Goal: Book appointment/travel/reservation

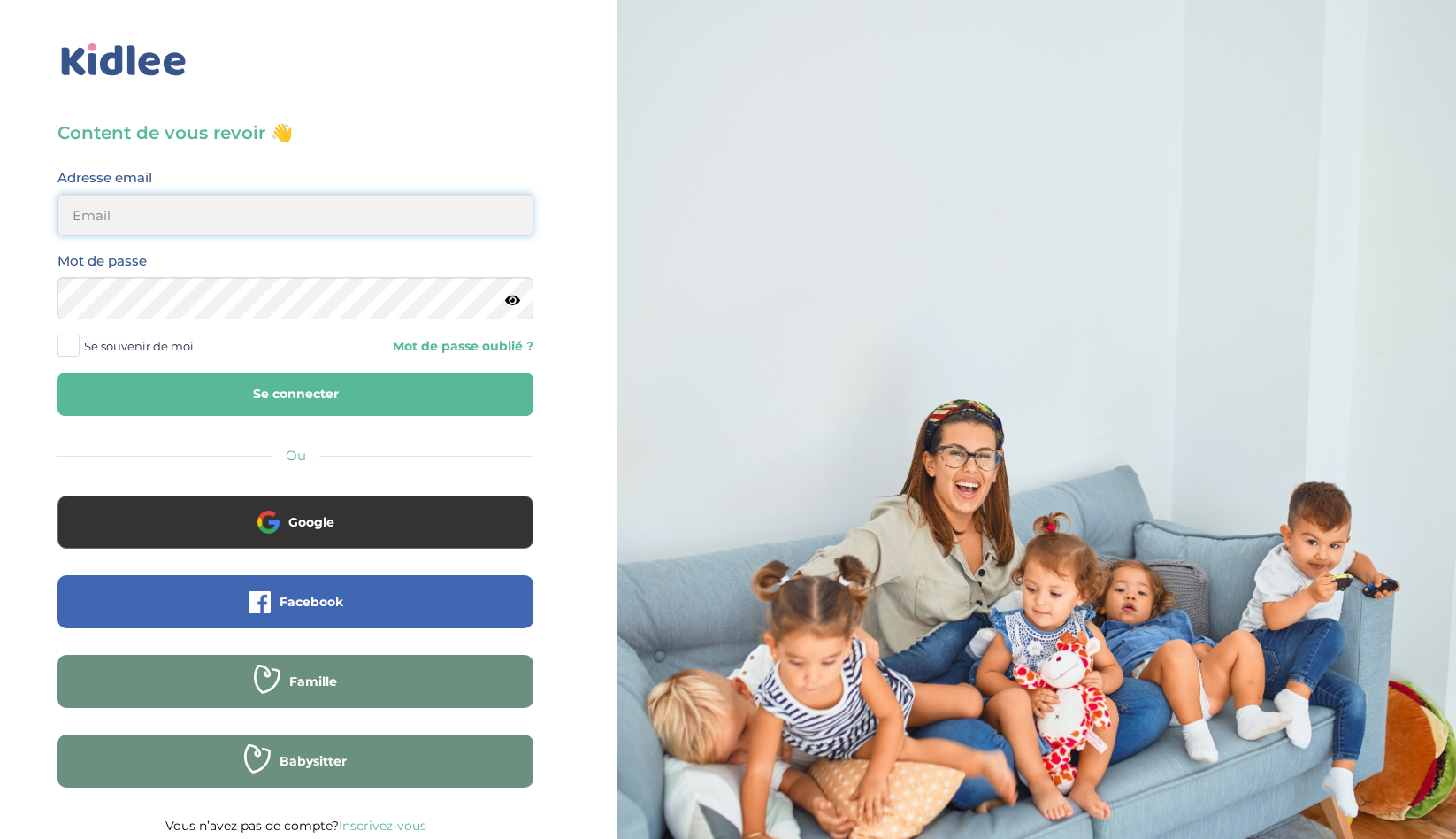
click at [328, 212] on input "email" at bounding box center [295, 214] width 476 height 42
type input "[PERSON_NAME][EMAIL_ADDRESS][DOMAIN_NAME]"
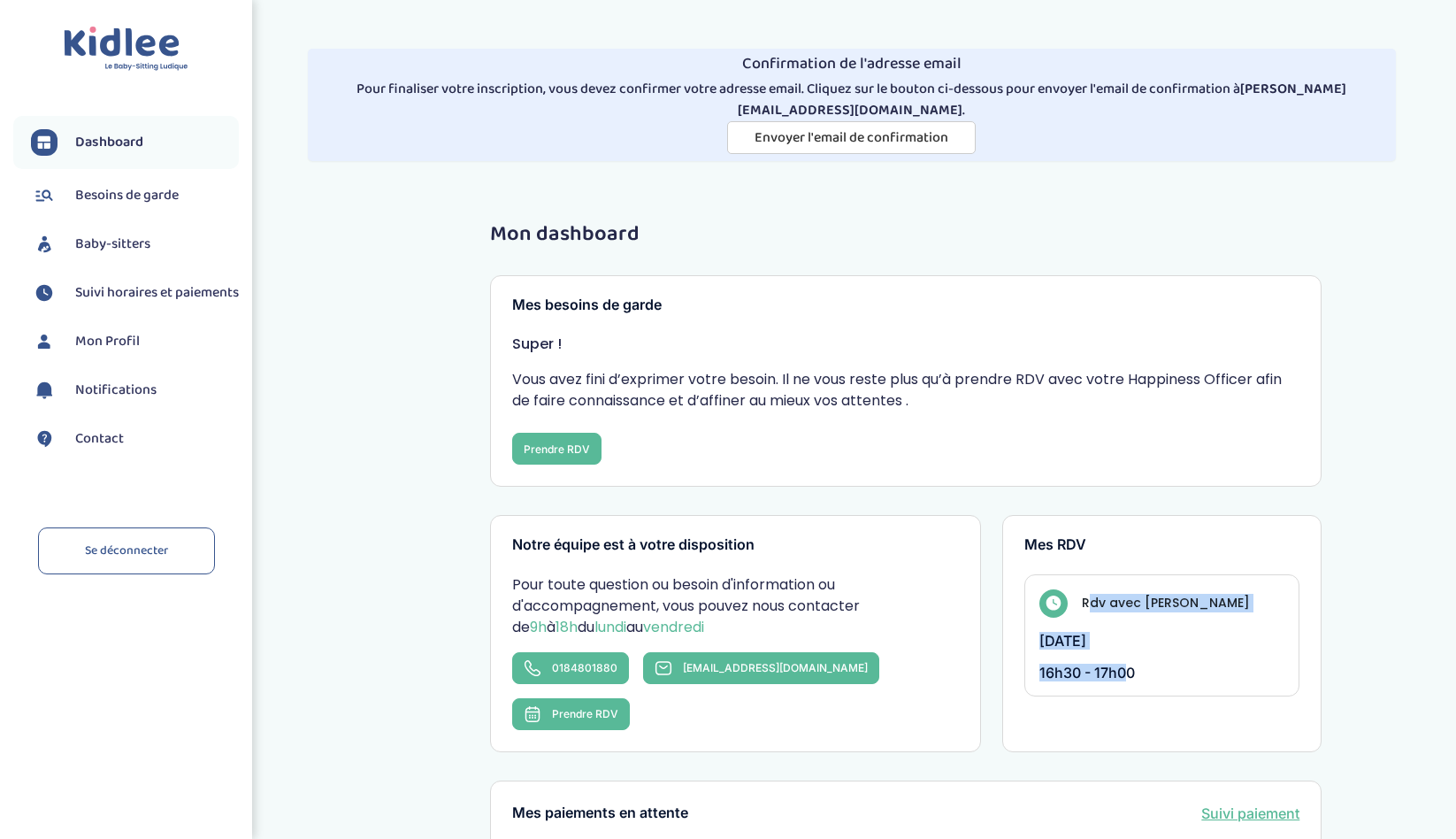
drag, startPoint x: 1122, startPoint y: 652, endPoint x: 1093, endPoint y: 575, distance: 82.3
click at [1093, 575] on div "Rdv avec Léa lundi 15 septembre 2025 16h30 - 17h00" at bounding box center [1162, 636] width 276 height 122
click at [1093, 594] on h4 "Rdv avec [PERSON_NAME]" at bounding box center [1165, 603] width 168 height 19
drag, startPoint x: 1093, startPoint y: 575, endPoint x: 1153, endPoint y: 645, distance: 92.2
click at [1153, 645] on div "Rdv avec Léa lundi 15 septembre 2025 16h30 - 17h00" at bounding box center [1162, 636] width 276 height 122
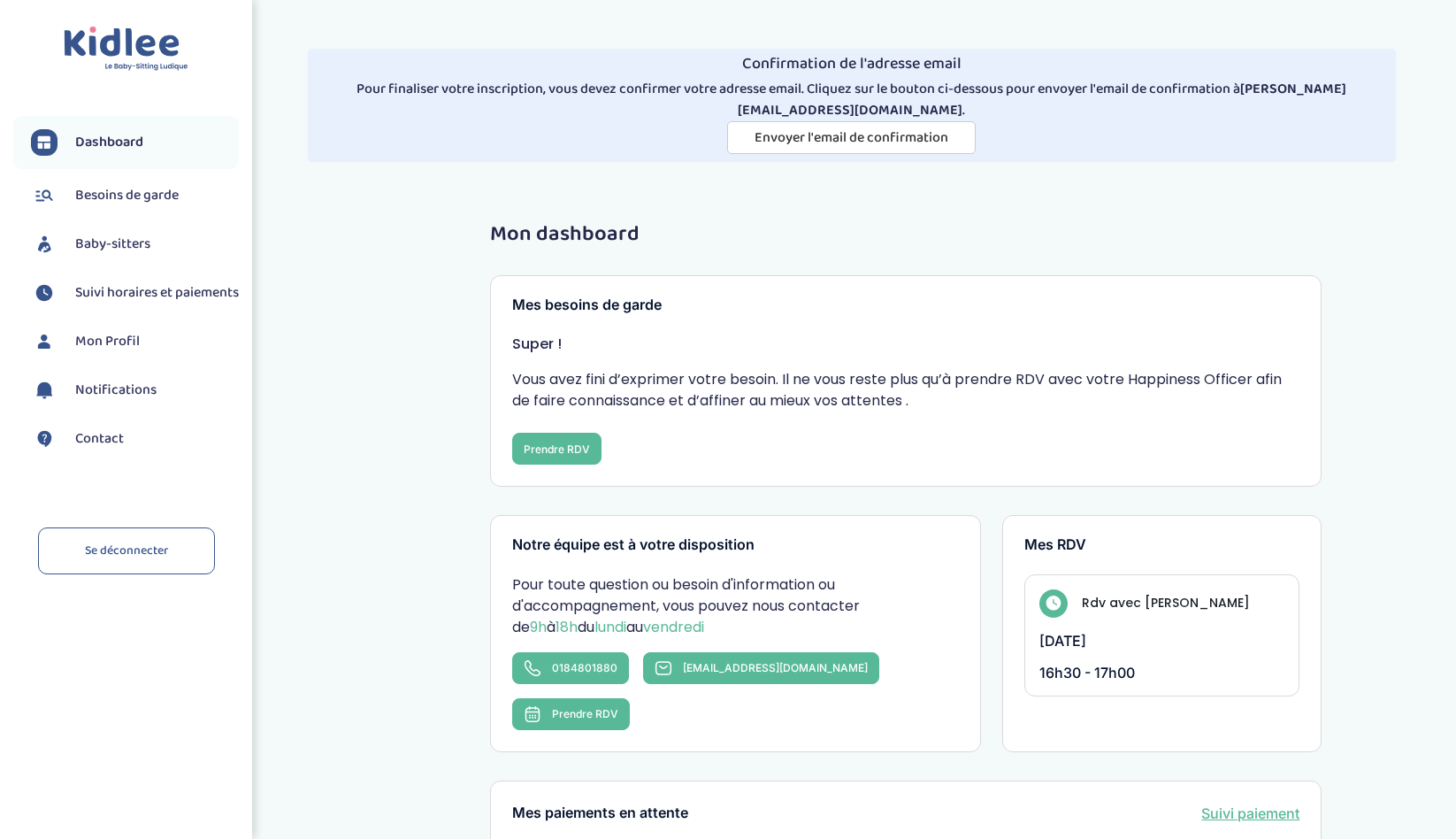
click at [1153, 663] on p "16h30 - 17h00" at bounding box center [1162, 672] width 246 height 18
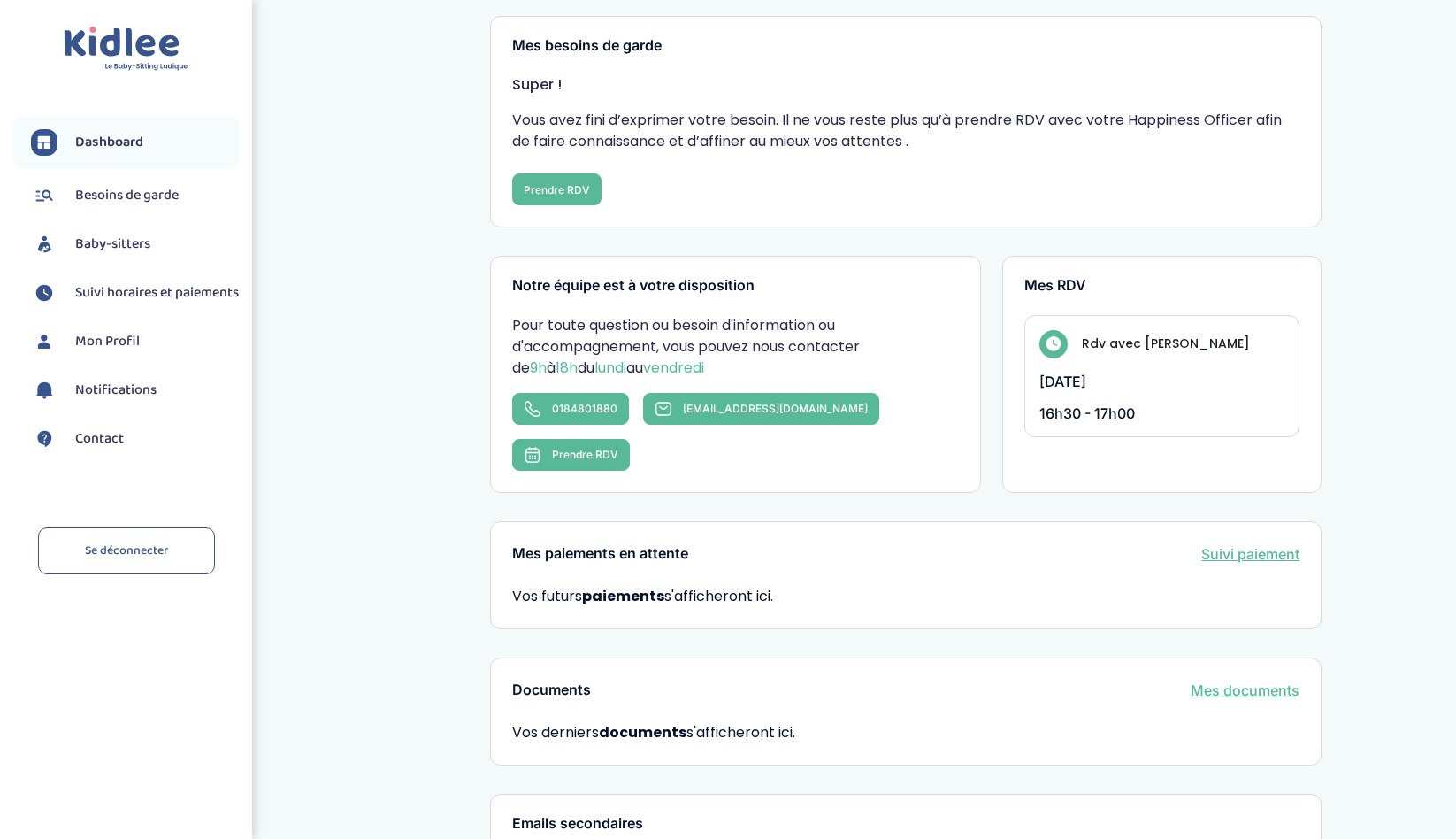
scroll to position [265, 0]
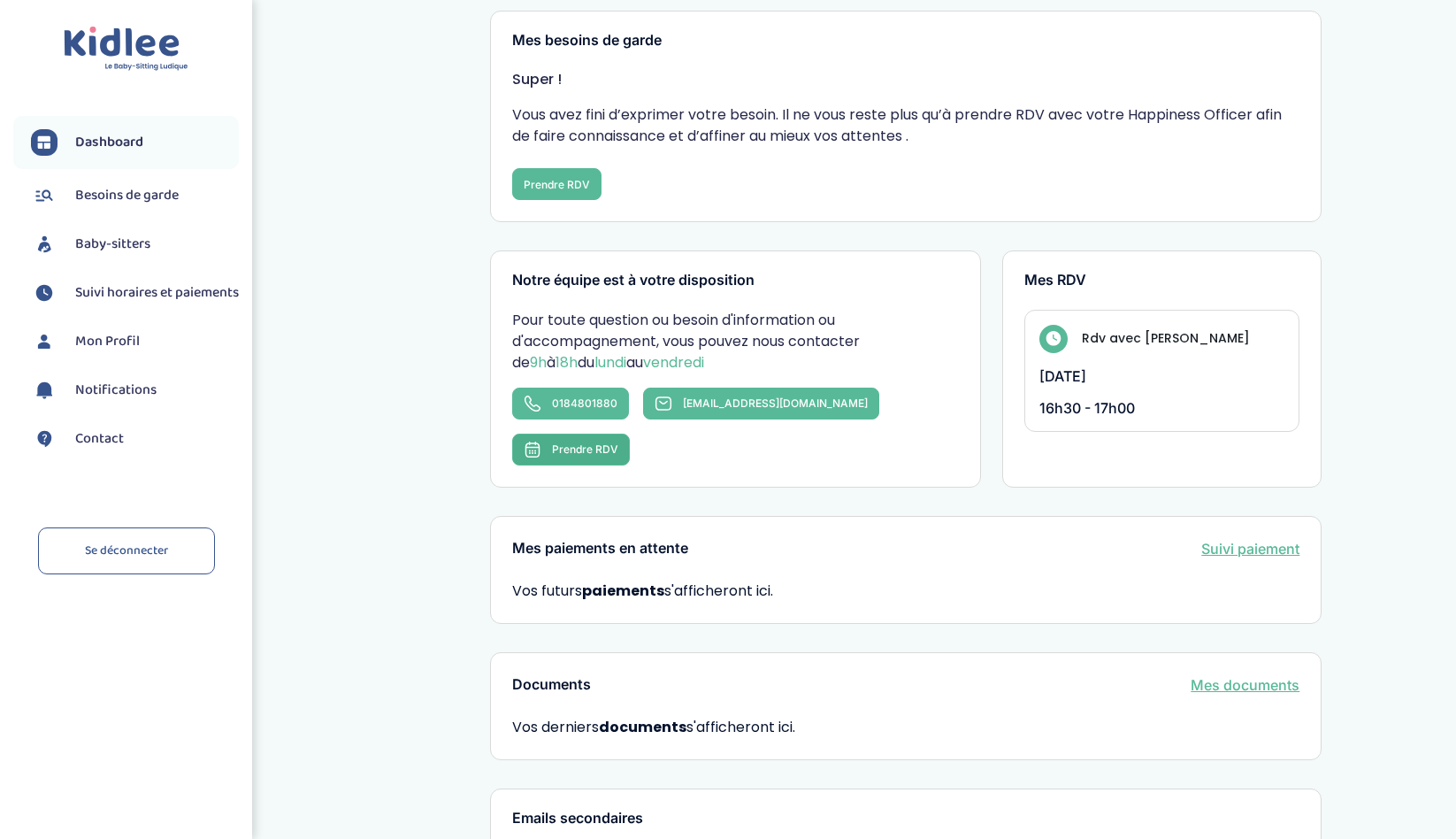
click at [618, 443] on span "Prendre RDV" at bounding box center [585, 449] width 67 height 14
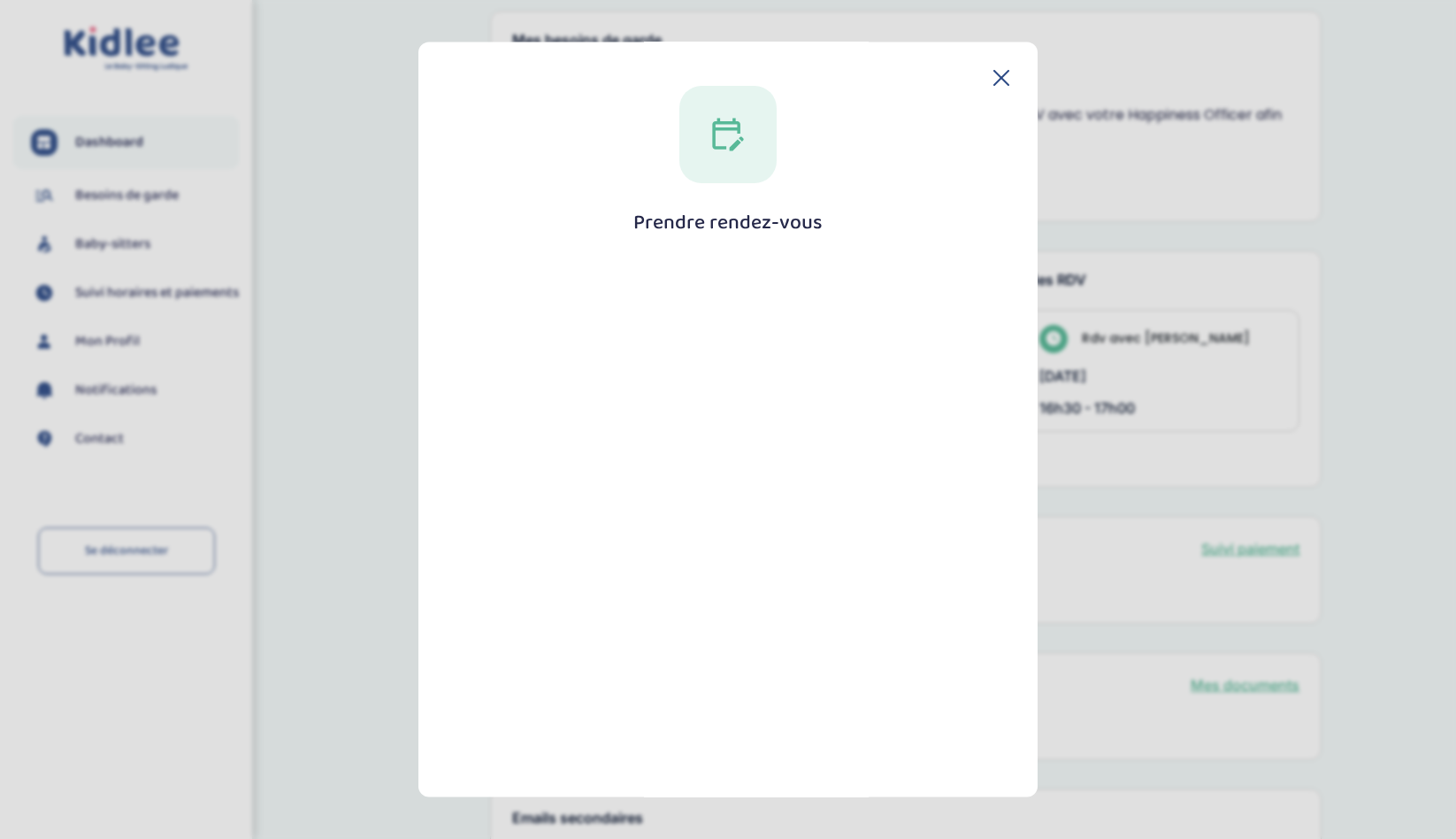
scroll to position [145, 0]
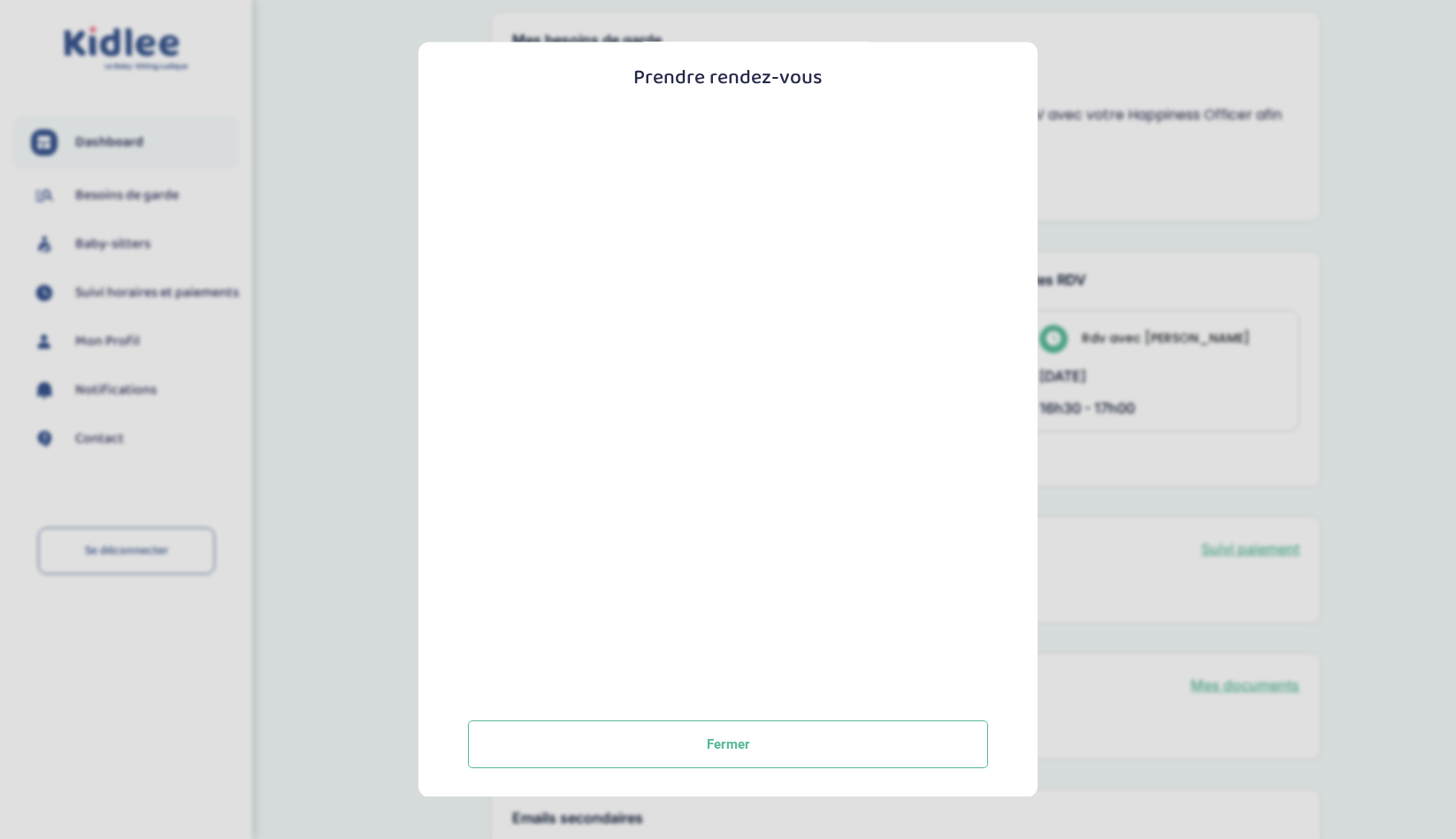
click at [1106, 329] on section "Prendre rendez-vous Fermer" at bounding box center [728, 420] width 1456 height 839
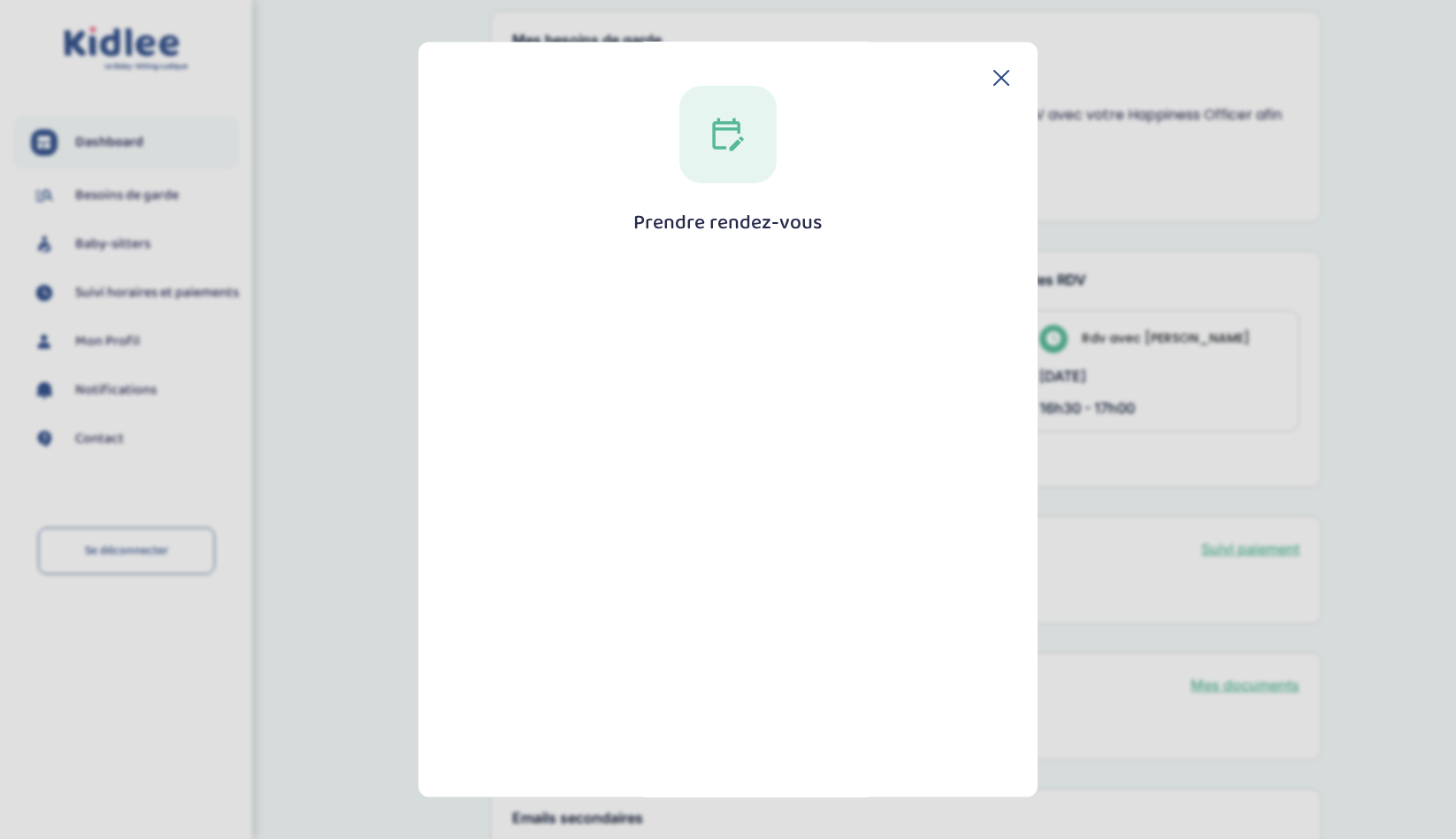
click at [994, 79] on icon at bounding box center [1002, 78] width 14 height 14
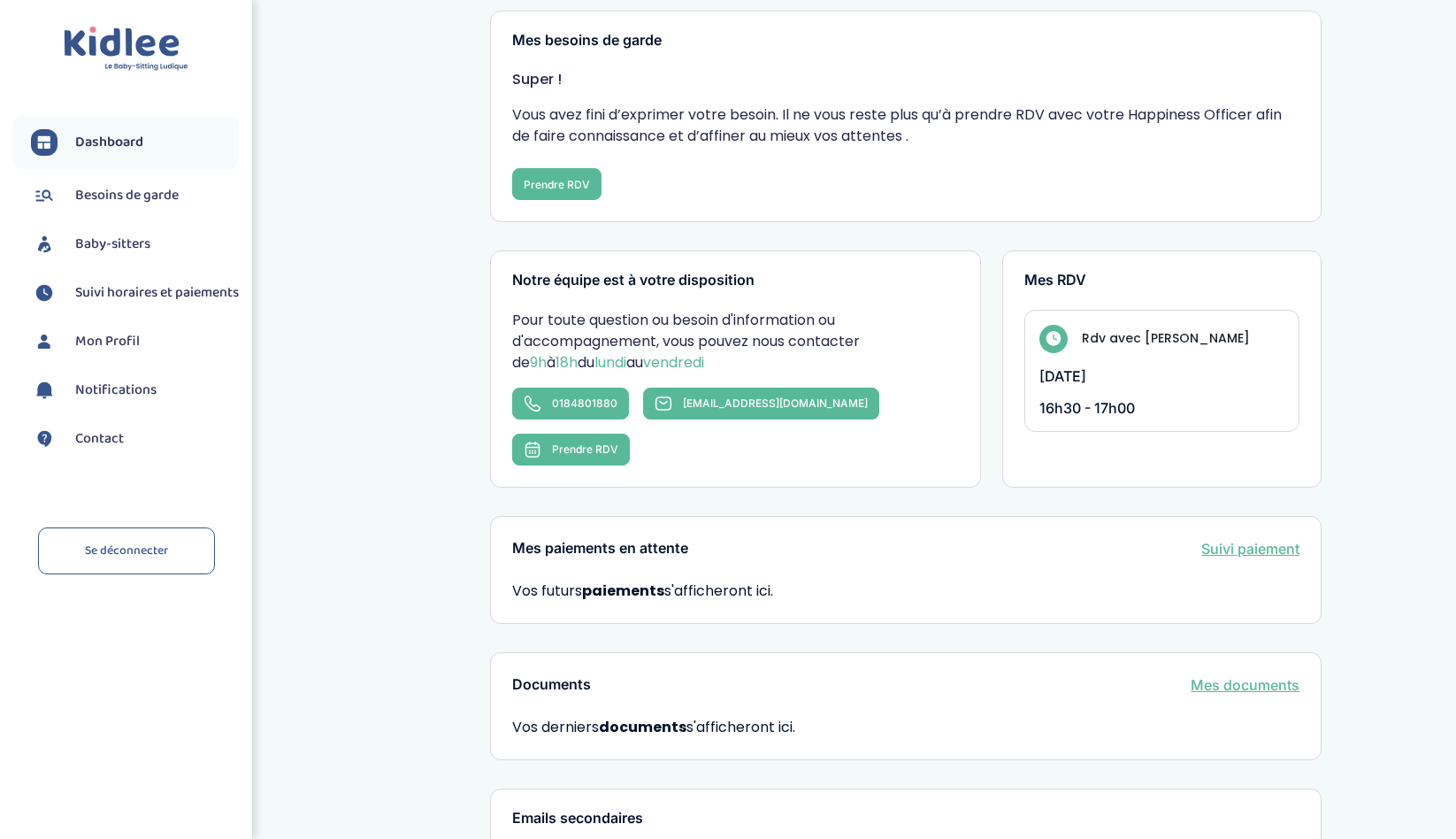
click at [1110, 365] on div "Rdv avec Léa lundi 15 septembre 2025 16h30 - 17h00" at bounding box center [1162, 371] width 276 height 122
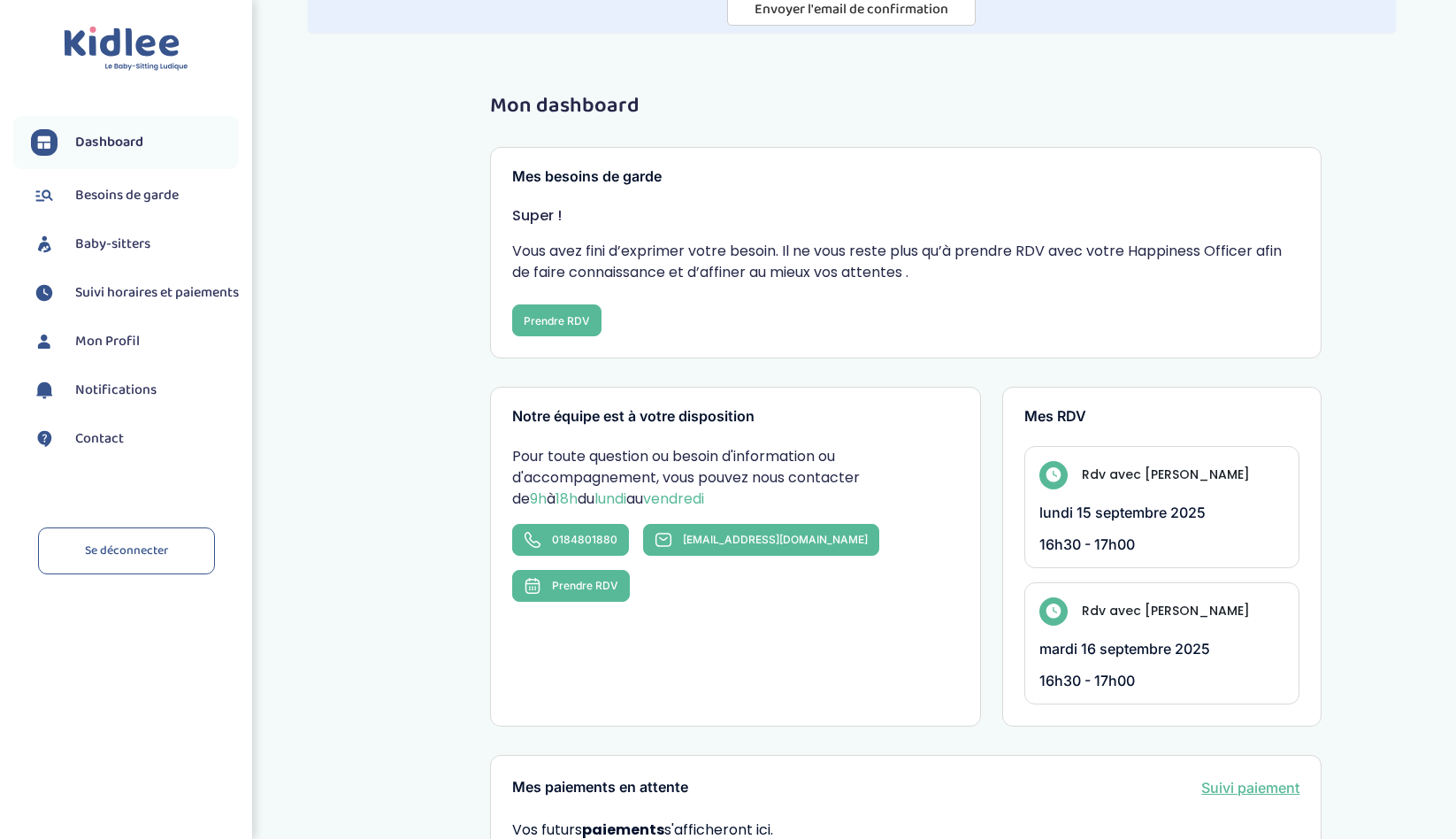
scroll to position [131, 0]
